Goal: Transaction & Acquisition: Purchase product/service

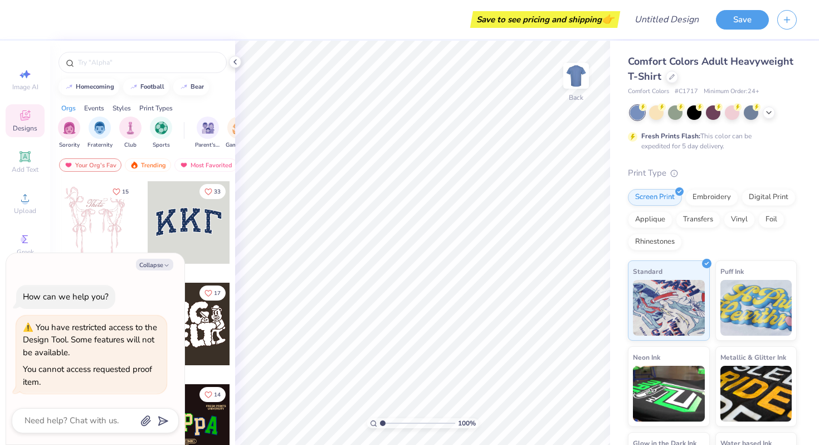
type textarea "x"
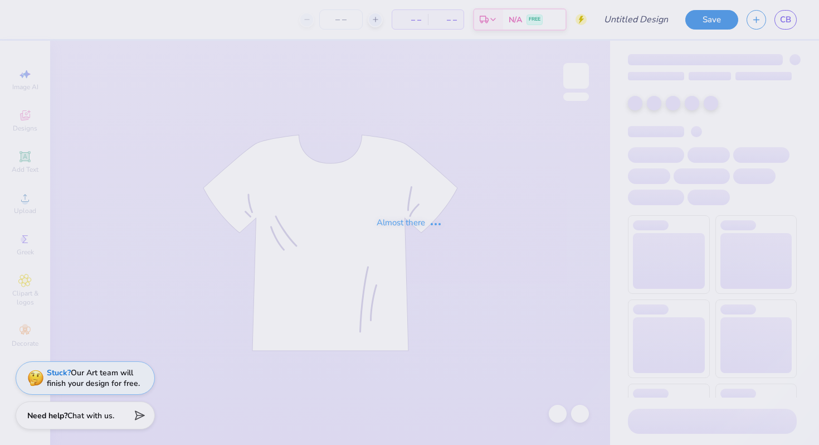
type input "Merch for Kappa Alpha Pi"
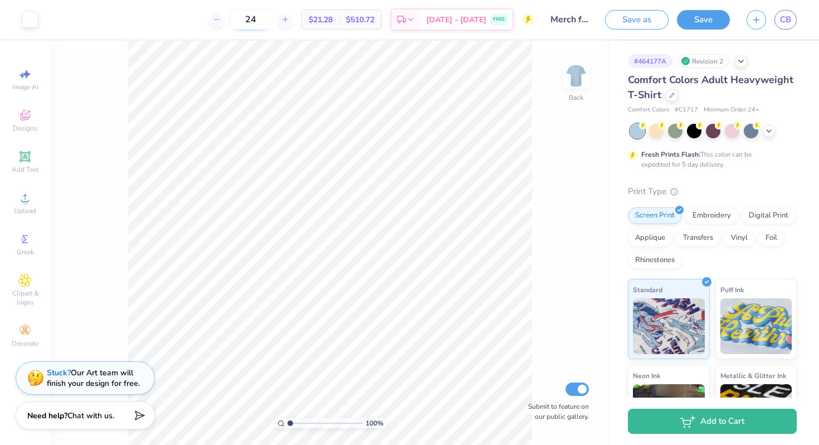
click at [272, 17] on input "24" at bounding box center [250, 19] width 43 height 20
click at [262, 24] on input "24" at bounding box center [250, 19] width 43 height 20
type input "55"
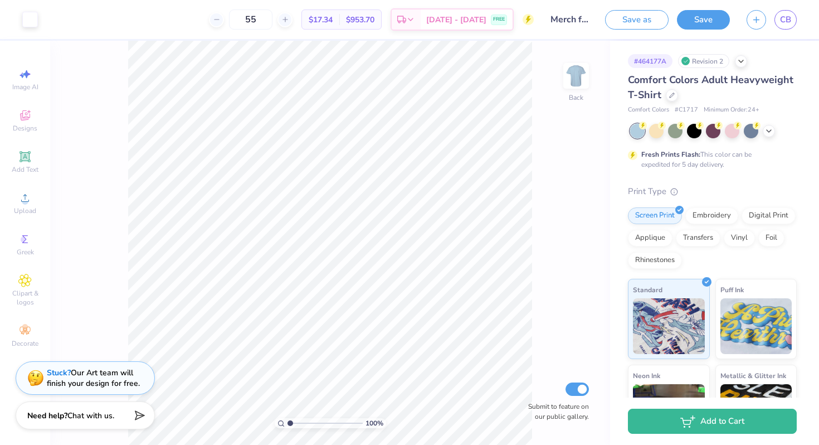
click at [288, 425] on input "range" at bounding box center [325, 423] width 75 height 10
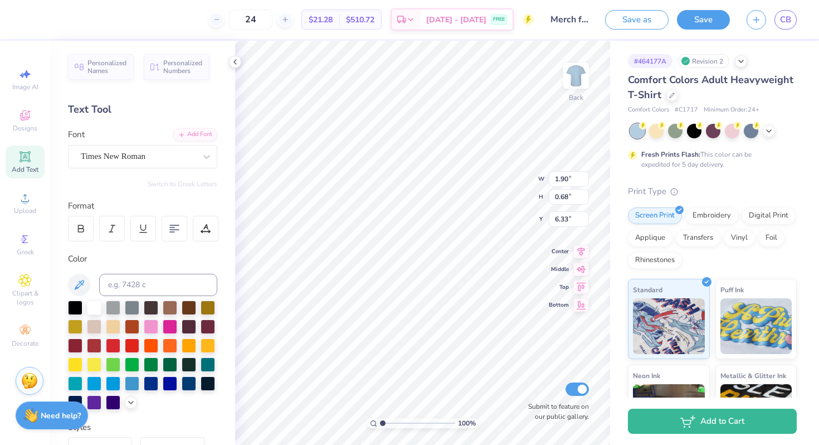
scroll to position [0, 7]
type textarea "Kappa Alpha Pi Recruitment 2025"
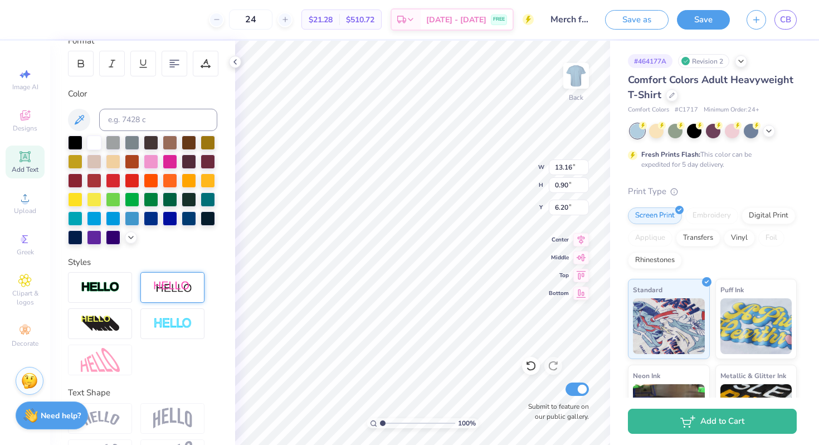
scroll to position [203, 0]
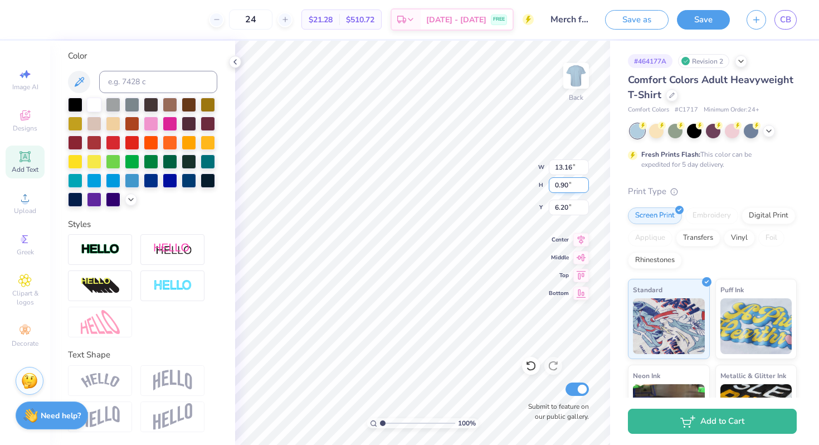
click at [585, 190] on input "0.90" at bounding box center [569, 185] width 40 height 16
click at [583, 170] on input "13.15" at bounding box center [569, 167] width 40 height 16
click at [583, 170] on input "13.14" at bounding box center [569, 167] width 40 height 16
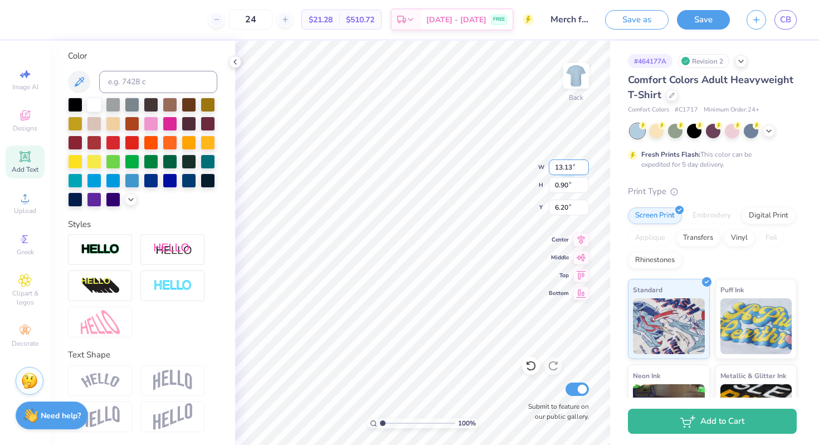
click at [583, 170] on input "13.13" at bounding box center [569, 167] width 40 height 16
click at [583, 170] on input "13.12" at bounding box center [569, 167] width 40 height 16
click at [582, 170] on input "13.11" at bounding box center [569, 167] width 40 height 16
click at [582, 170] on input "12.7" at bounding box center [569, 167] width 40 height 16
type input "12.70"
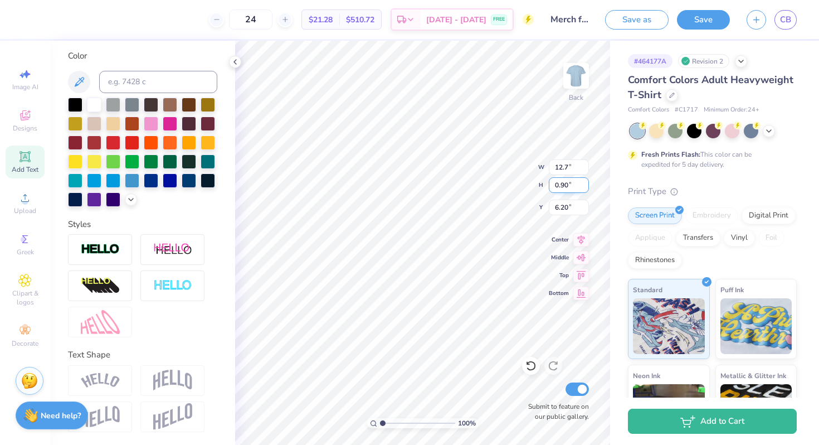
type input "0.89"
type input "6.22"
click at [584, 188] on input "0.88" at bounding box center [569, 185] width 40 height 16
click at [584, 188] on input "0.83" at bounding box center [569, 185] width 40 height 16
type input "0.74"
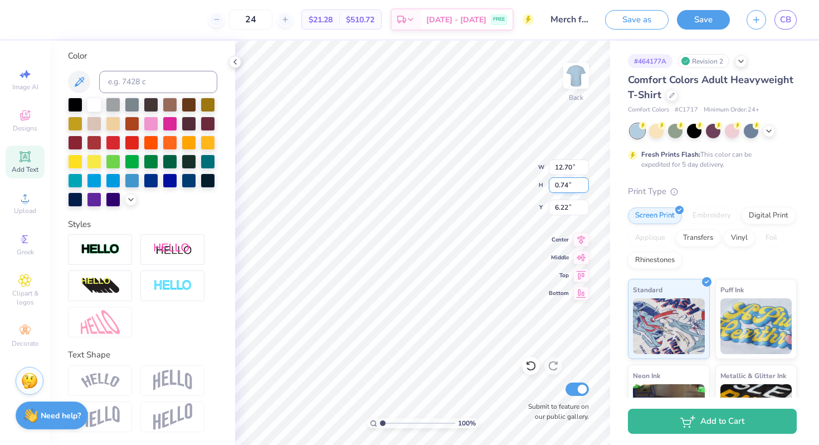
click at [584, 188] on input "0.74" at bounding box center [569, 185] width 40 height 16
type input "10.77"
type input "6.21"
click at [586, 210] on input "6.21" at bounding box center [569, 208] width 40 height 16
type input "7.07"
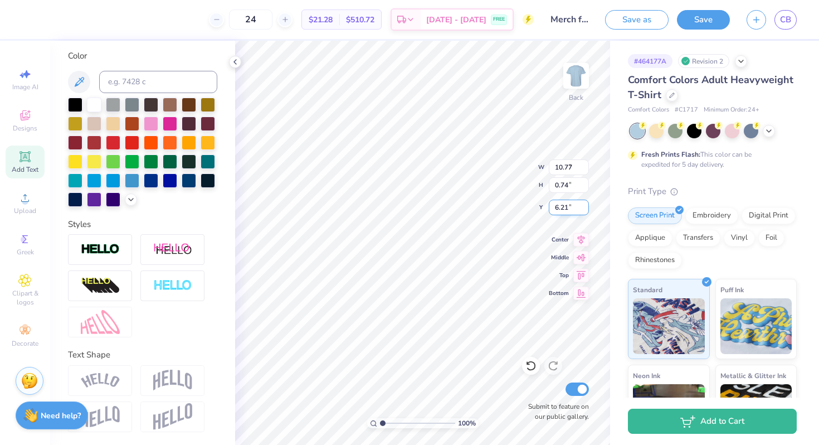
type input "0.49"
type input "6.46"
type input "6.47"
type textarea "Kappa Alpha Pi Recruitment 2025"
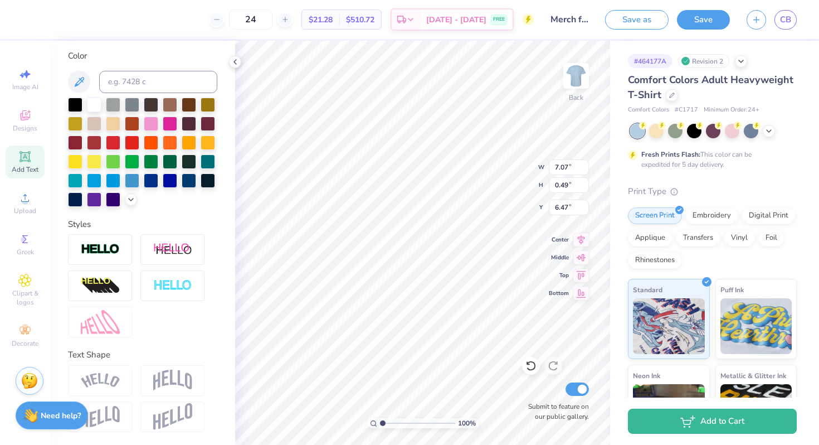
scroll to position [1, 1]
type input "6.20"
type input "6.52"
click at [712, 22] on button "Save" at bounding box center [703, 18] width 53 height 20
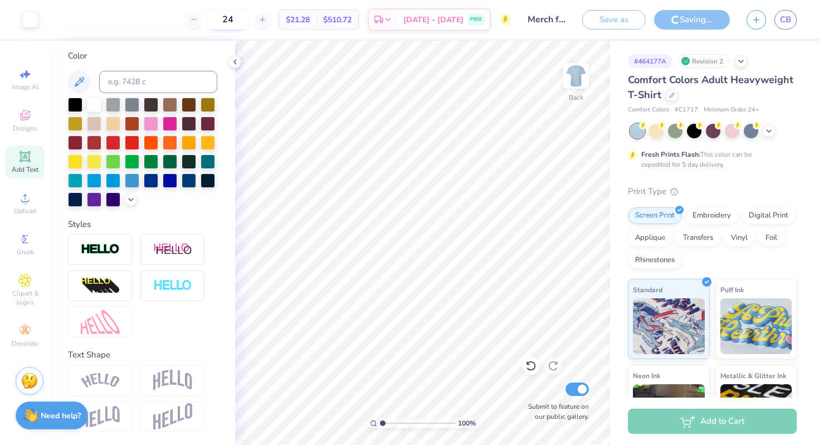
click at [249, 19] on input "24" at bounding box center [227, 19] width 43 height 20
click at [243, 19] on input "24" at bounding box center [227, 19] width 43 height 20
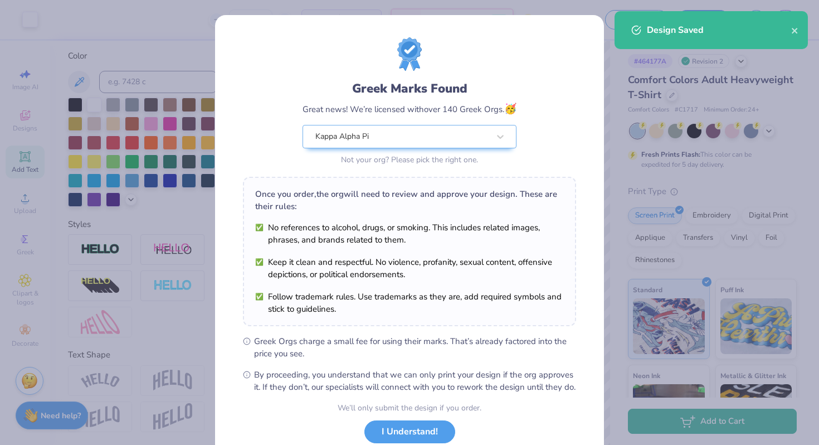
click at [207, 157] on div "Greek Marks Found Great news! We’re licensed with over 140 Greek Orgs. 🥳 Kappa …" at bounding box center [409, 222] width 819 height 445
click at [643, 65] on div "Greek Marks Found Great news! We’re licensed with over 140 Greek Orgs. 🥳 Kappa …" at bounding box center [409, 222] width 819 height 445
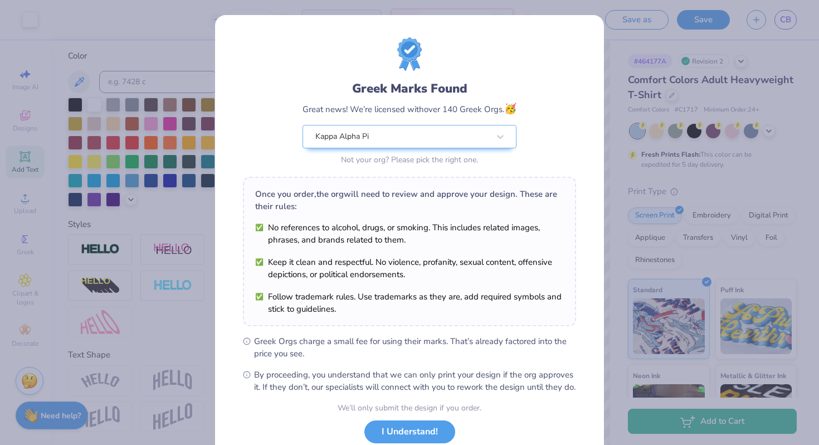
click at [684, 23] on div "Greek Marks Found Great news! We’re licensed with over 140 Greek Orgs. 🥳 Kappa …" at bounding box center [409, 222] width 819 height 445
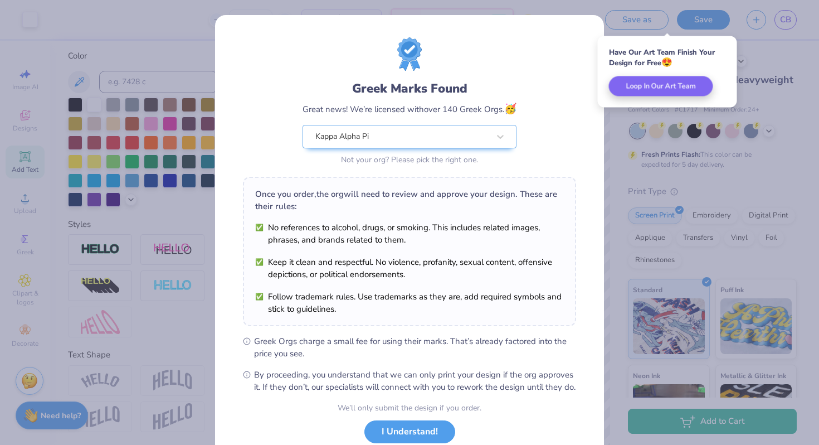
scroll to position [77, 0]
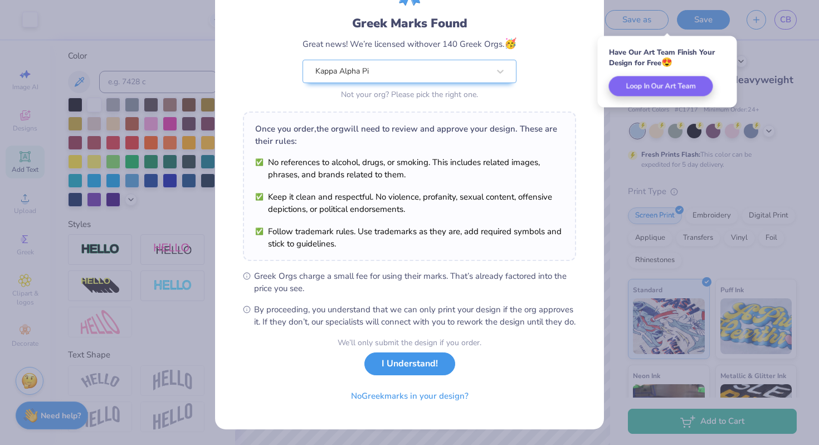
click at [393, 364] on button "I Understand!" at bounding box center [409, 363] width 91 height 23
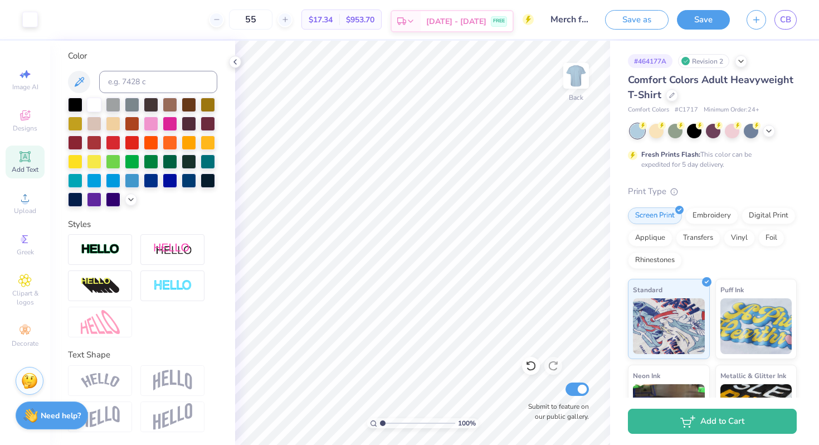
click at [479, 24] on span "Sep 20 - 23" at bounding box center [456, 22] width 60 height 12
click at [237, 61] on icon at bounding box center [235, 61] width 9 height 9
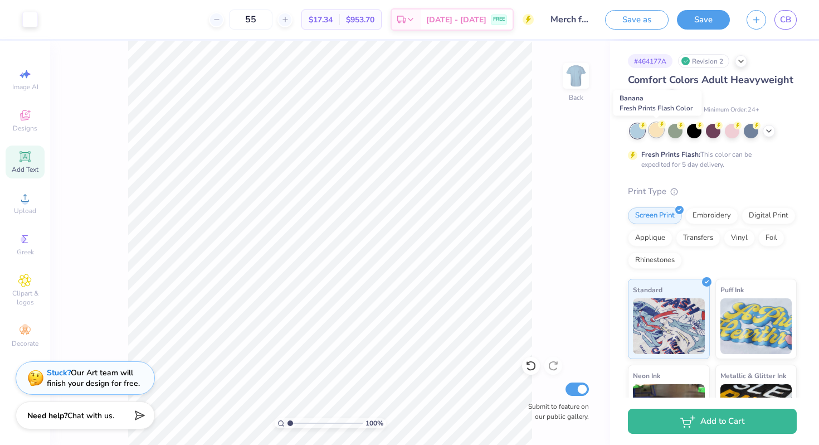
click at [659, 130] on div at bounding box center [656, 130] width 14 height 14
click at [768, 134] on div at bounding box center [769, 130] width 12 height 12
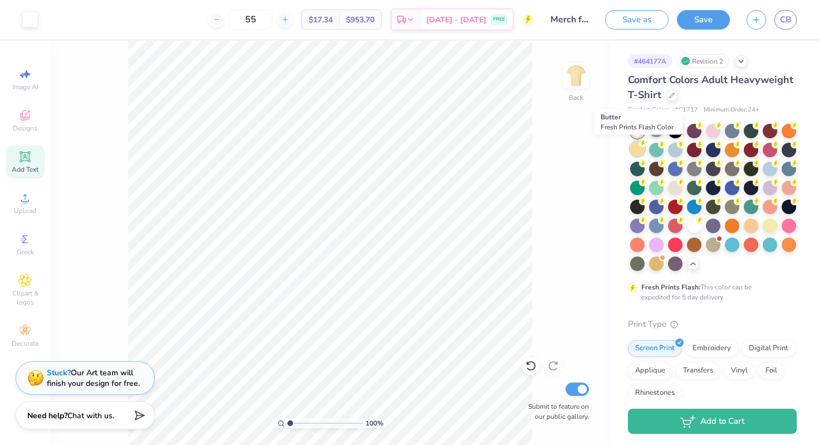
click at [636, 143] on div at bounding box center [637, 149] width 14 height 14
click at [682, 185] on div at bounding box center [675, 186] width 14 height 14
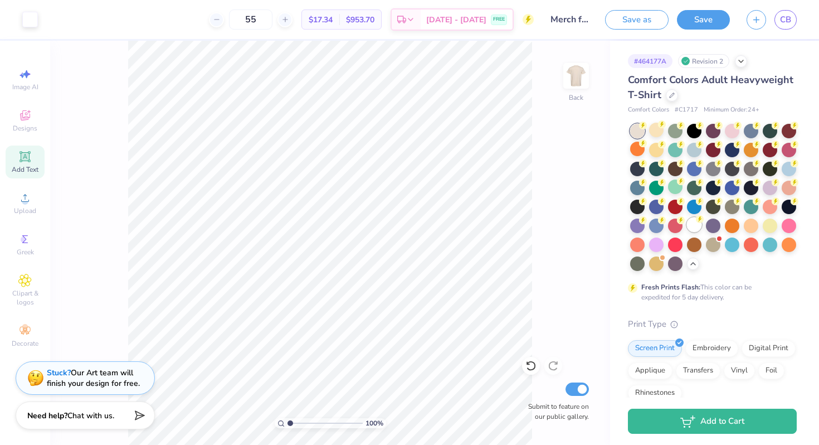
click at [702, 226] on div at bounding box center [694, 224] width 14 height 14
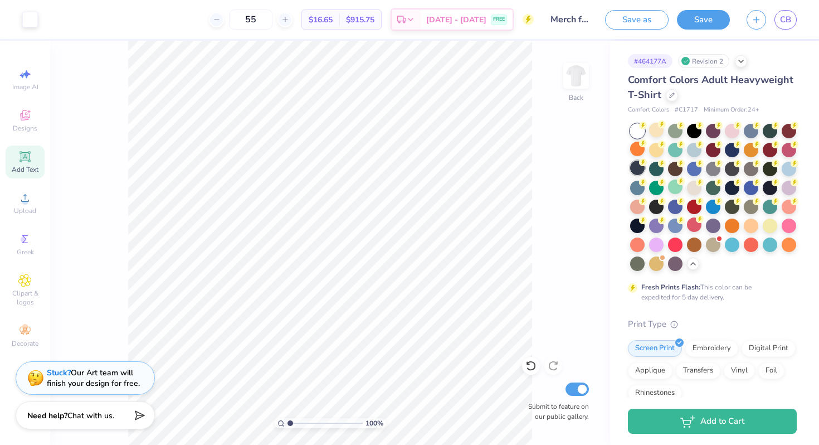
click at [641, 171] on div at bounding box center [637, 168] width 14 height 14
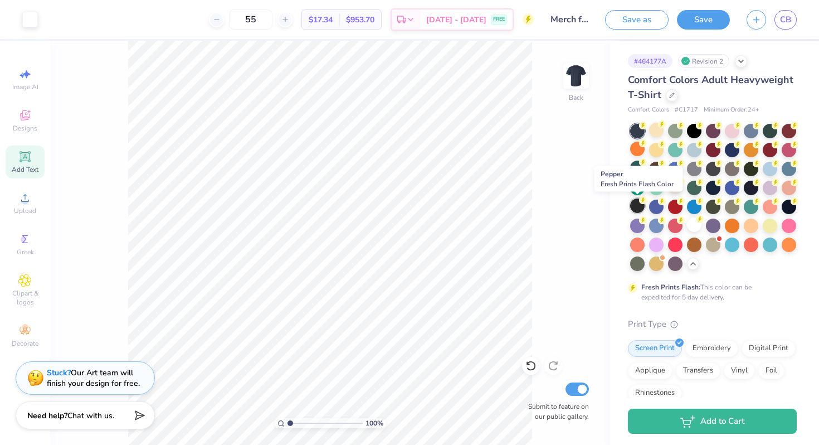
click at [635, 204] on div at bounding box center [637, 205] width 14 height 14
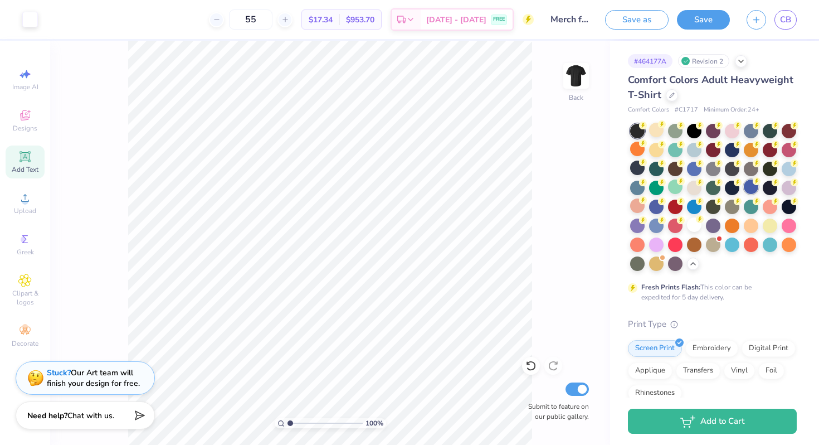
click at [755, 190] on div at bounding box center [751, 186] width 14 height 14
click at [770, 221] on div at bounding box center [770, 224] width 14 height 14
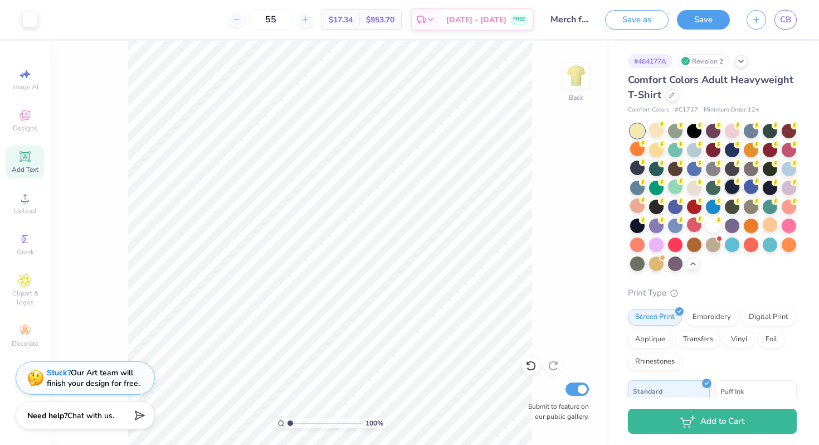
click at [736, 193] on div at bounding box center [732, 186] width 14 height 14
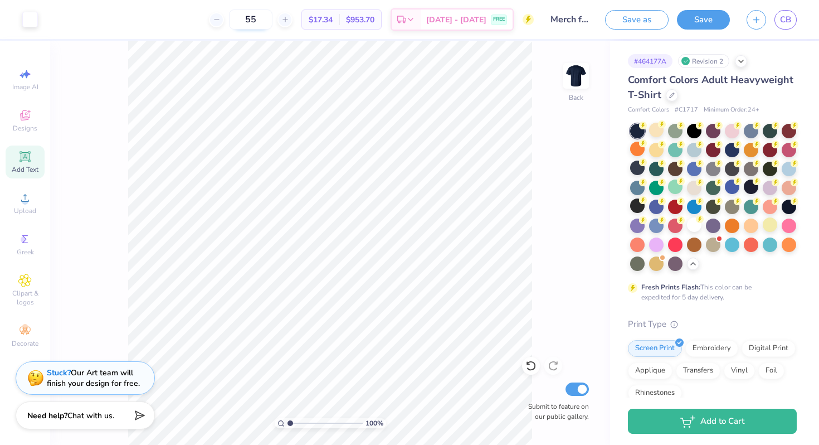
click at [269, 18] on input "55" at bounding box center [250, 19] width 43 height 20
type input "2"
click at [273, 16] on input "16" at bounding box center [250, 19] width 43 height 20
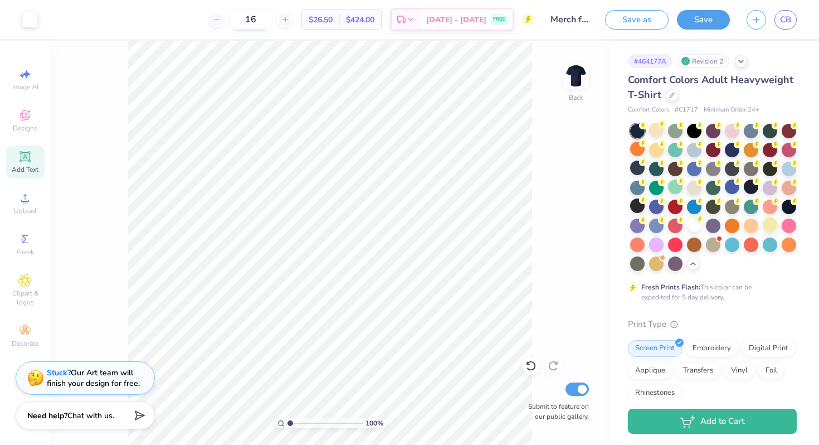
click at [273, 16] on input "16" at bounding box center [250, 19] width 43 height 20
type input "1"
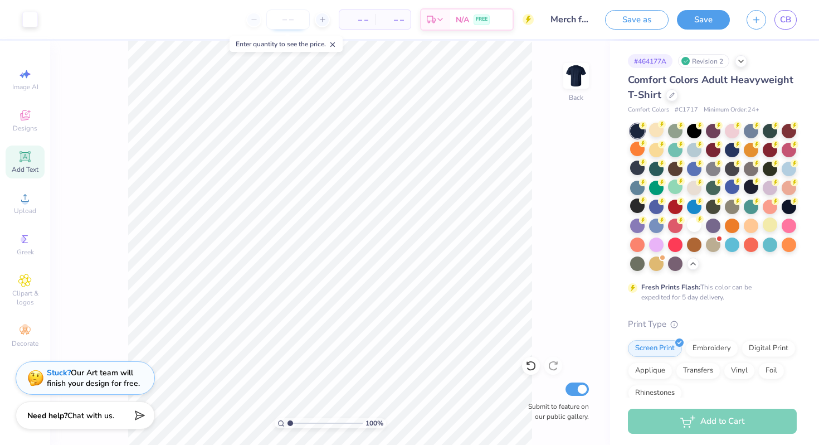
type input "4"
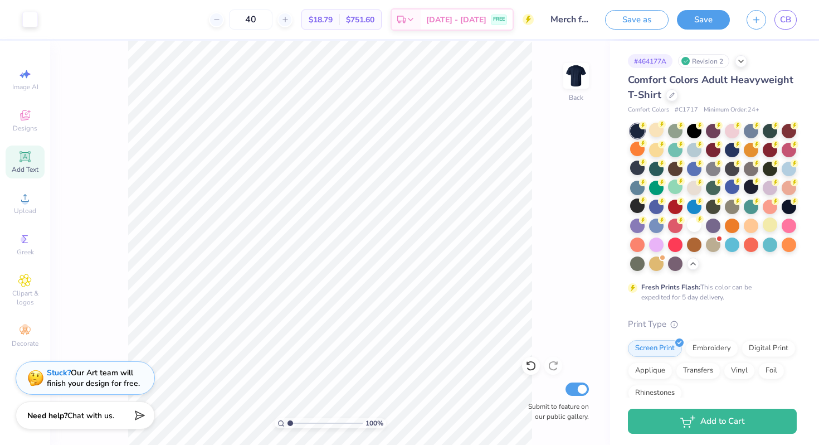
type input "40"
